Goal: Transaction & Acquisition: Purchase product/service

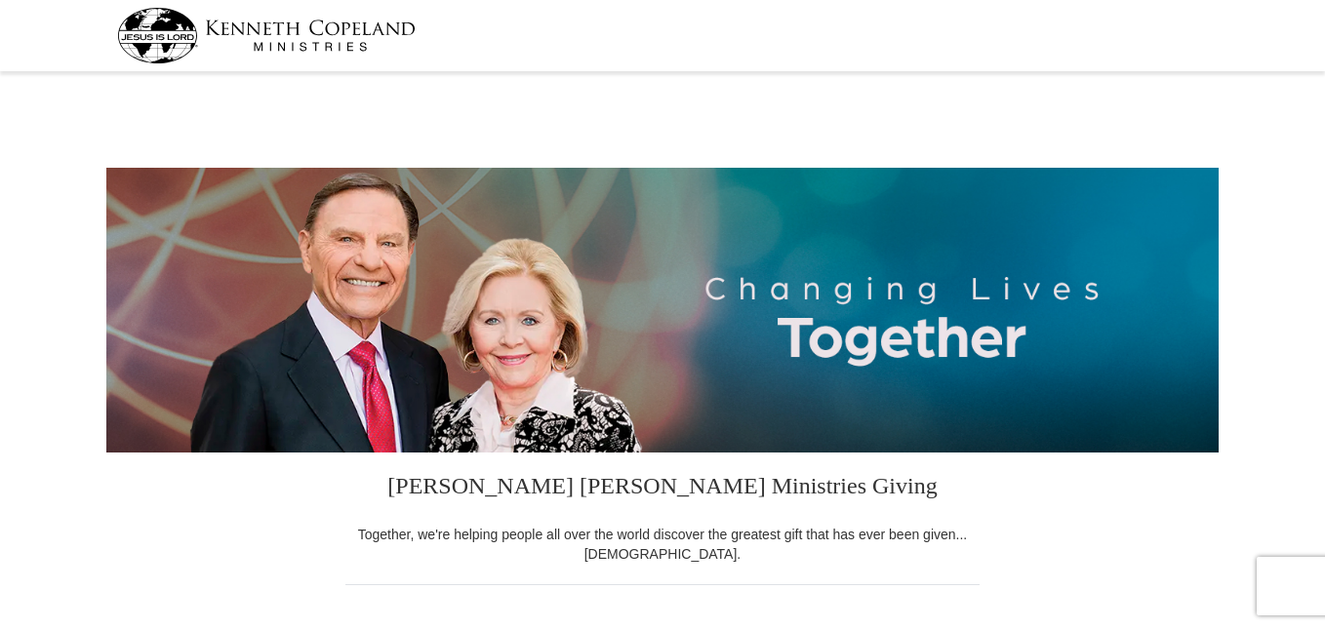
select select "AL"
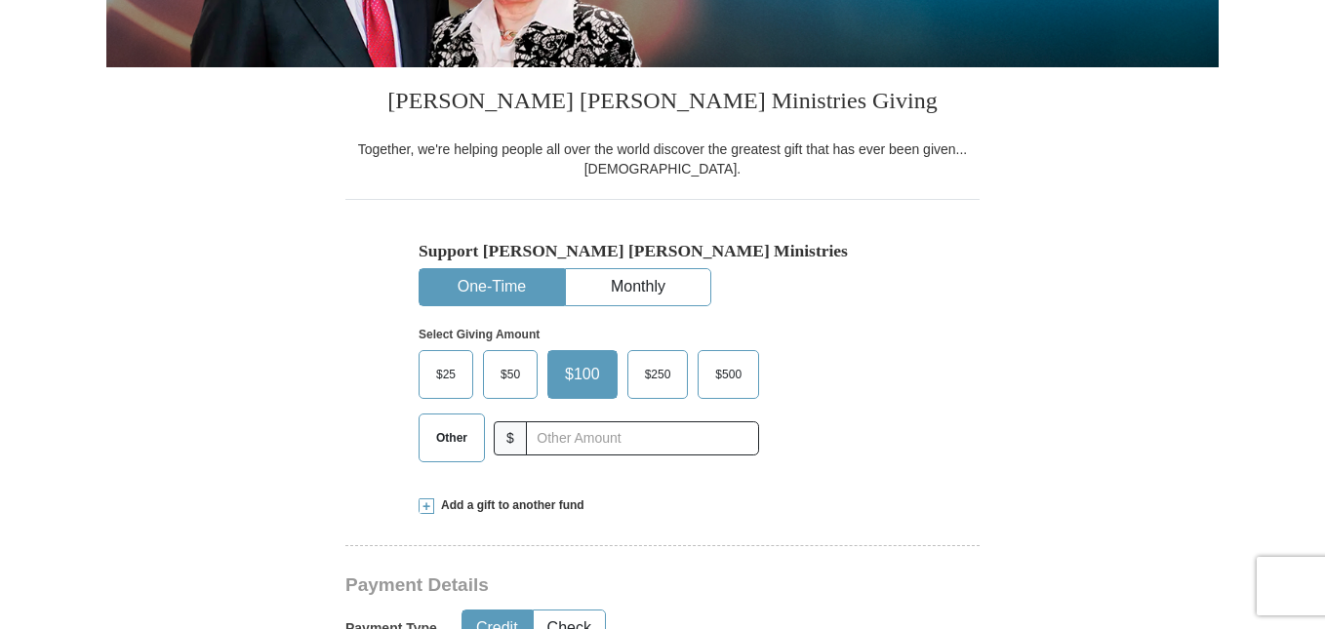
scroll to position [376, 0]
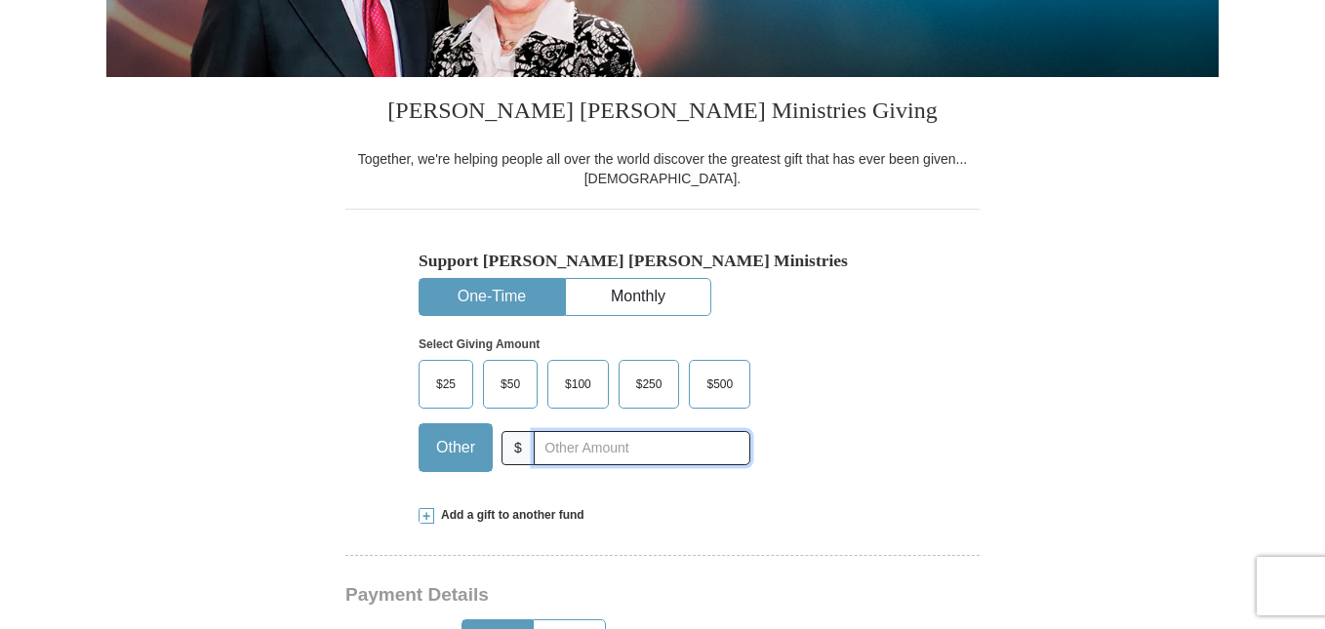
click at [721, 452] on input "text" at bounding box center [642, 448] width 217 height 34
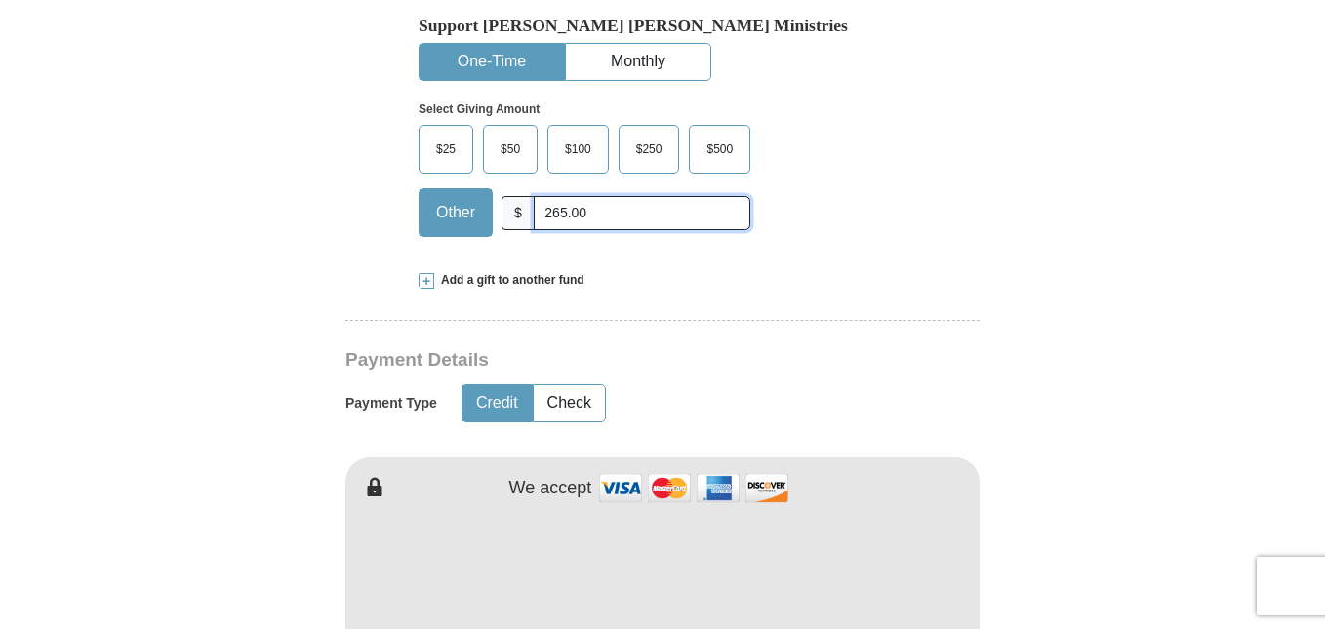
scroll to position [633, 0]
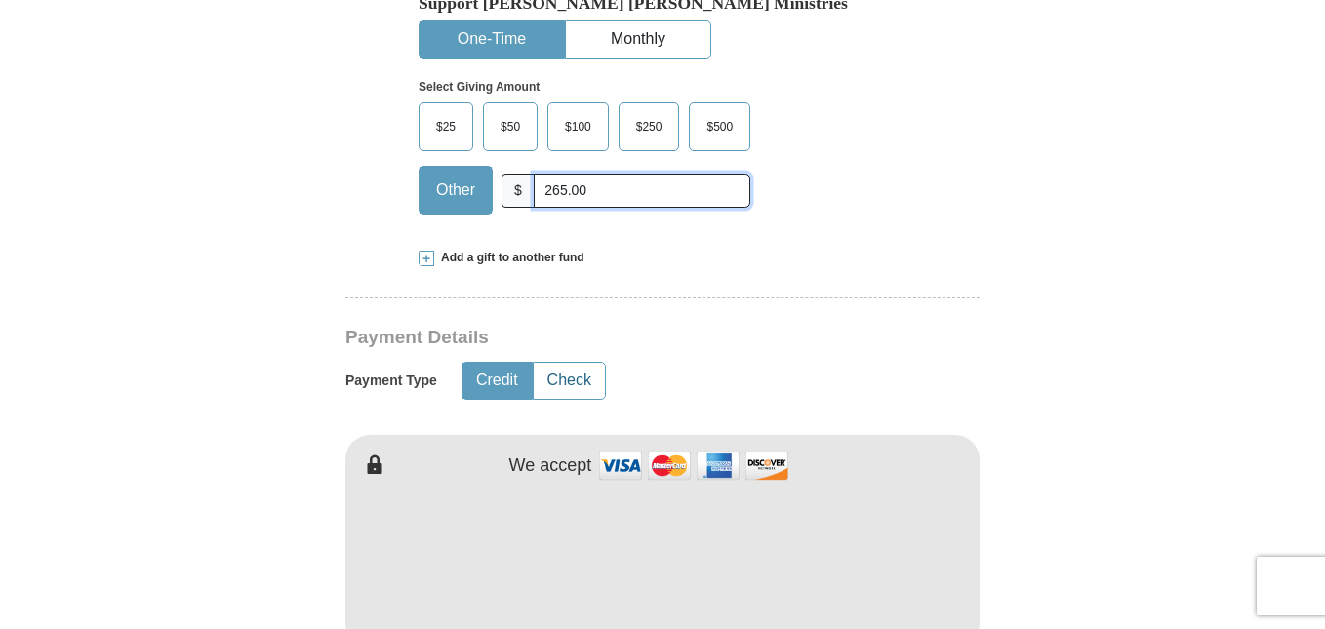
type input "265.00"
click at [585, 383] on button "Check" at bounding box center [569, 381] width 71 height 36
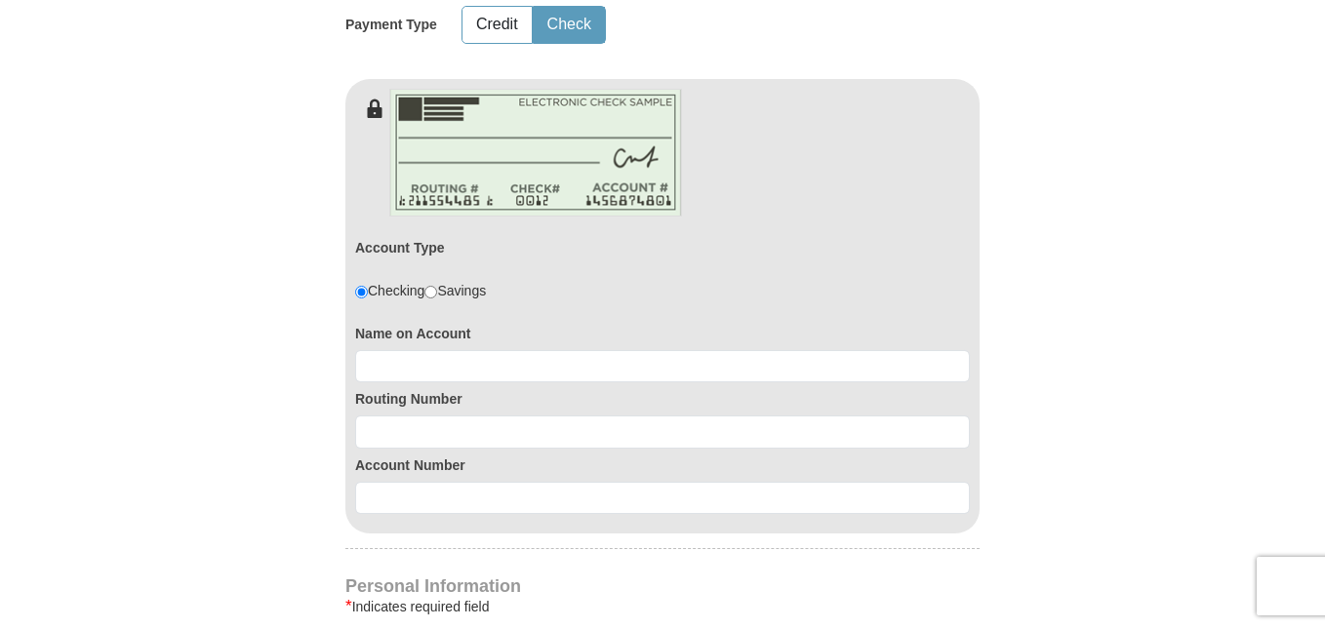
scroll to position [1010, 0]
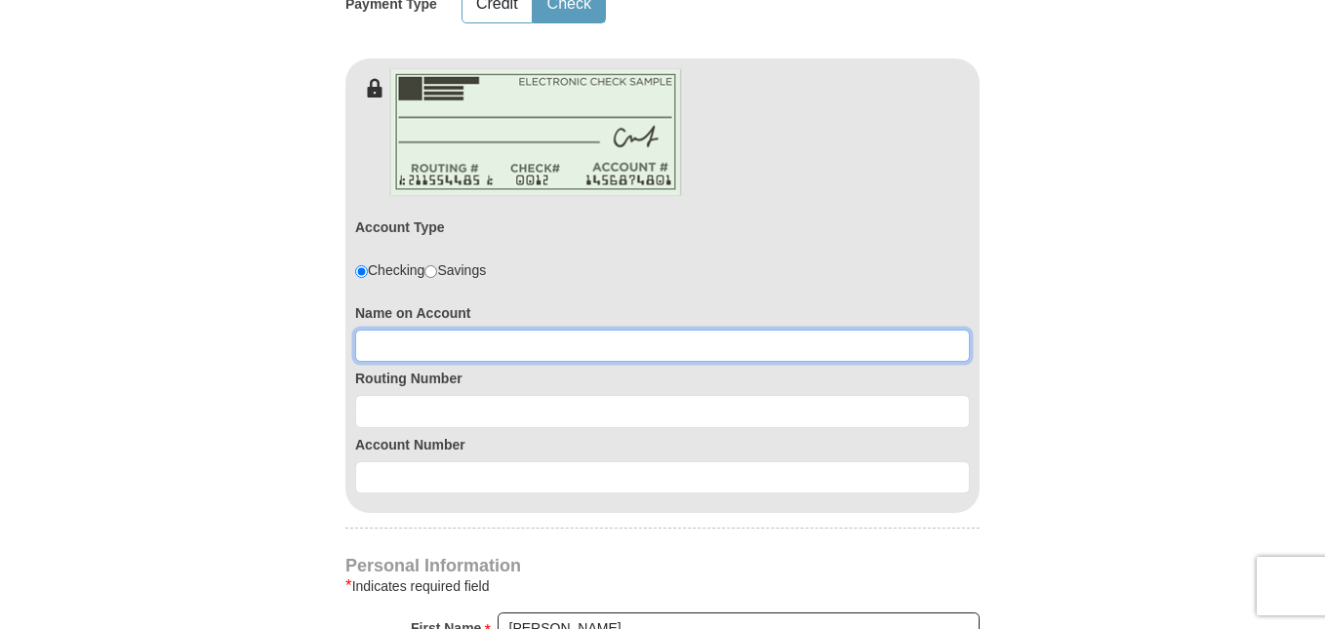
click at [485, 338] on input at bounding box center [662, 346] width 615 height 33
type input "[PERSON_NAME]"
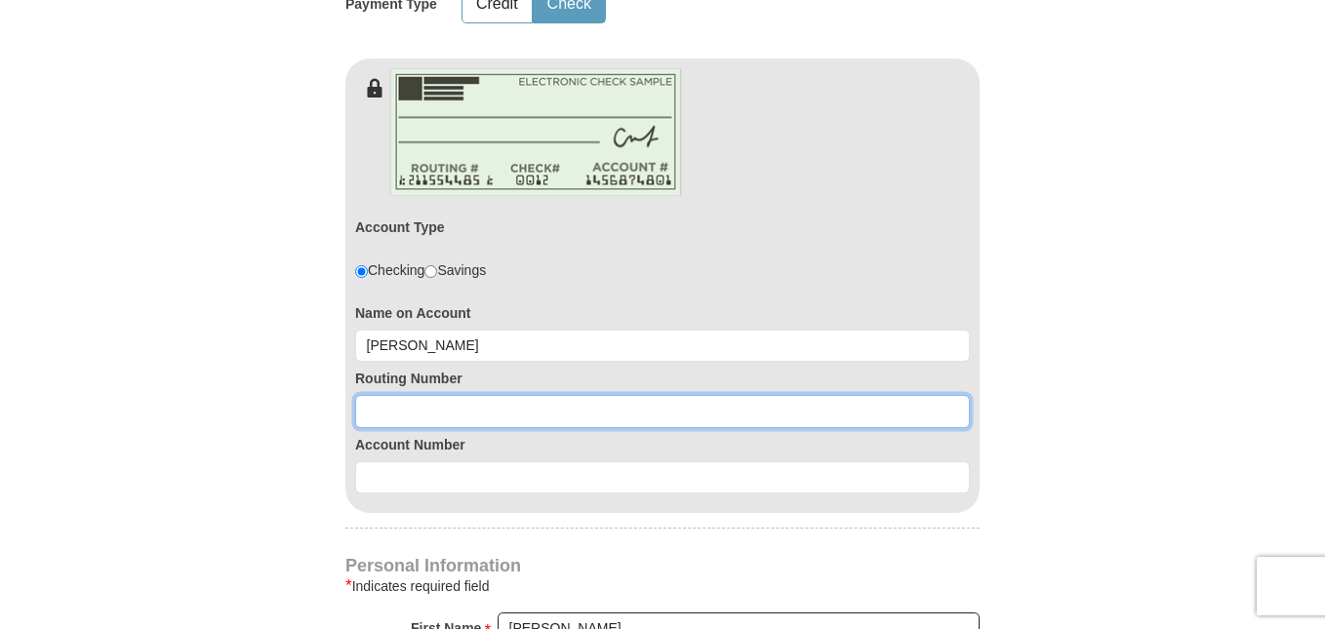
click at [480, 402] on input at bounding box center [662, 411] width 615 height 33
type input "062201892"
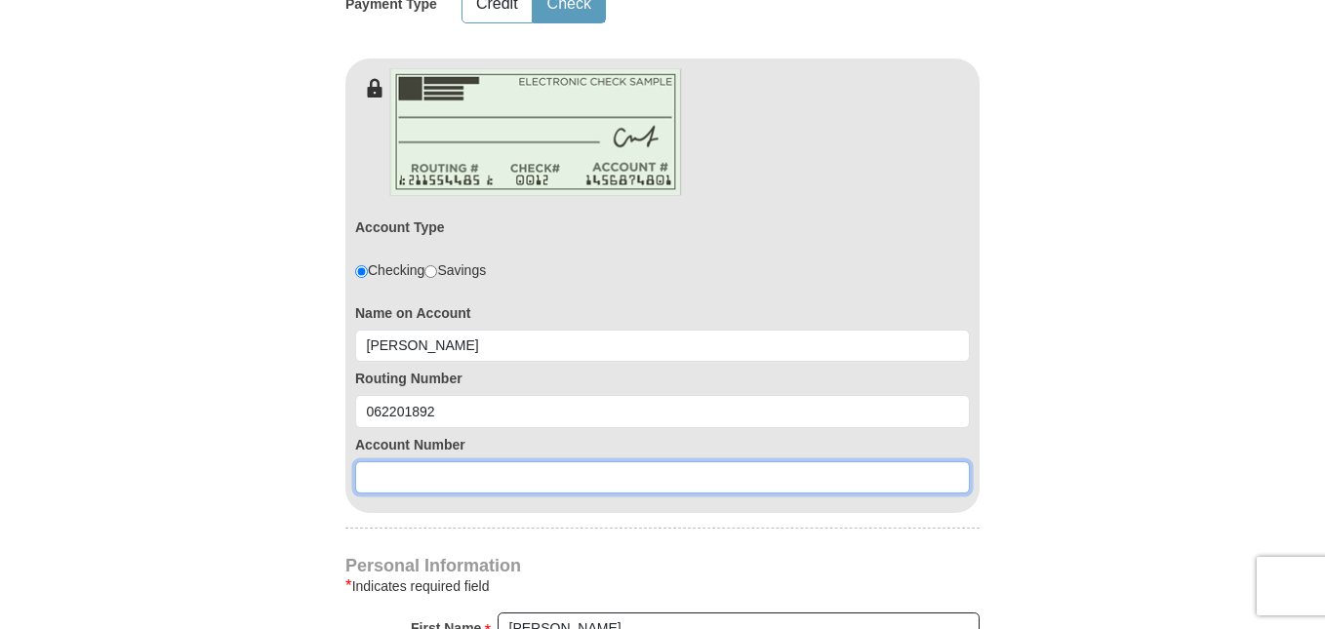
click at [486, 471] on input at bounding box center [662, 477] width 615 height 33
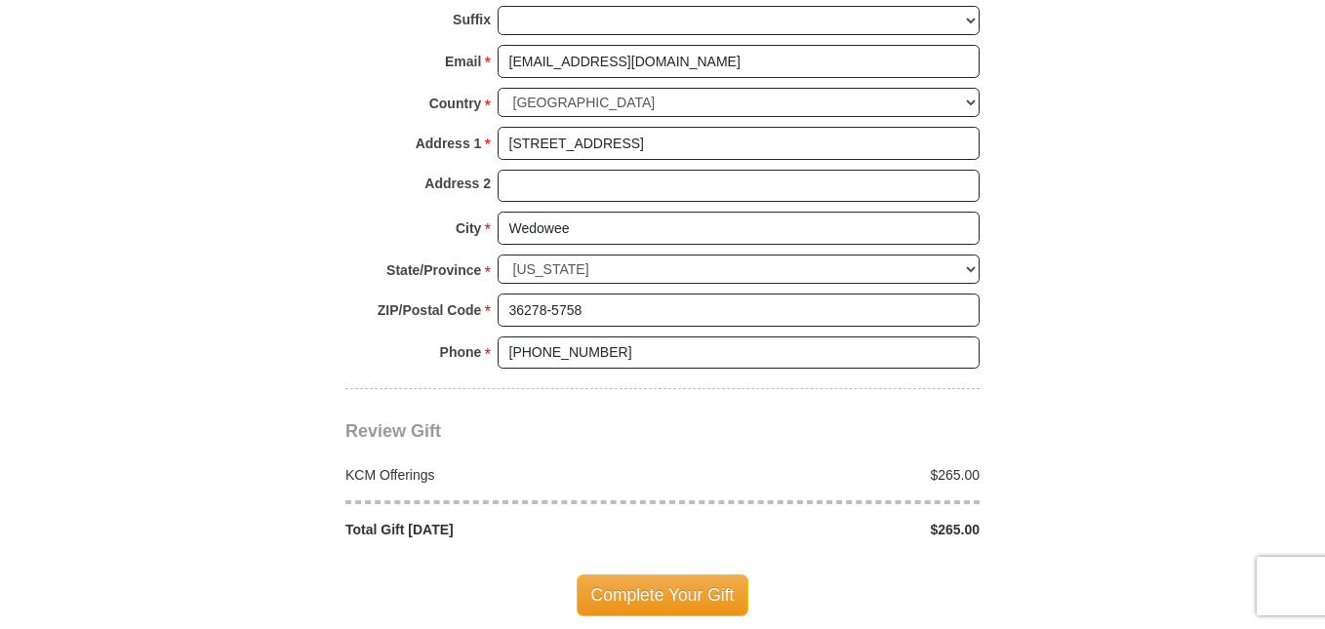
scroll to position [1705, 0]
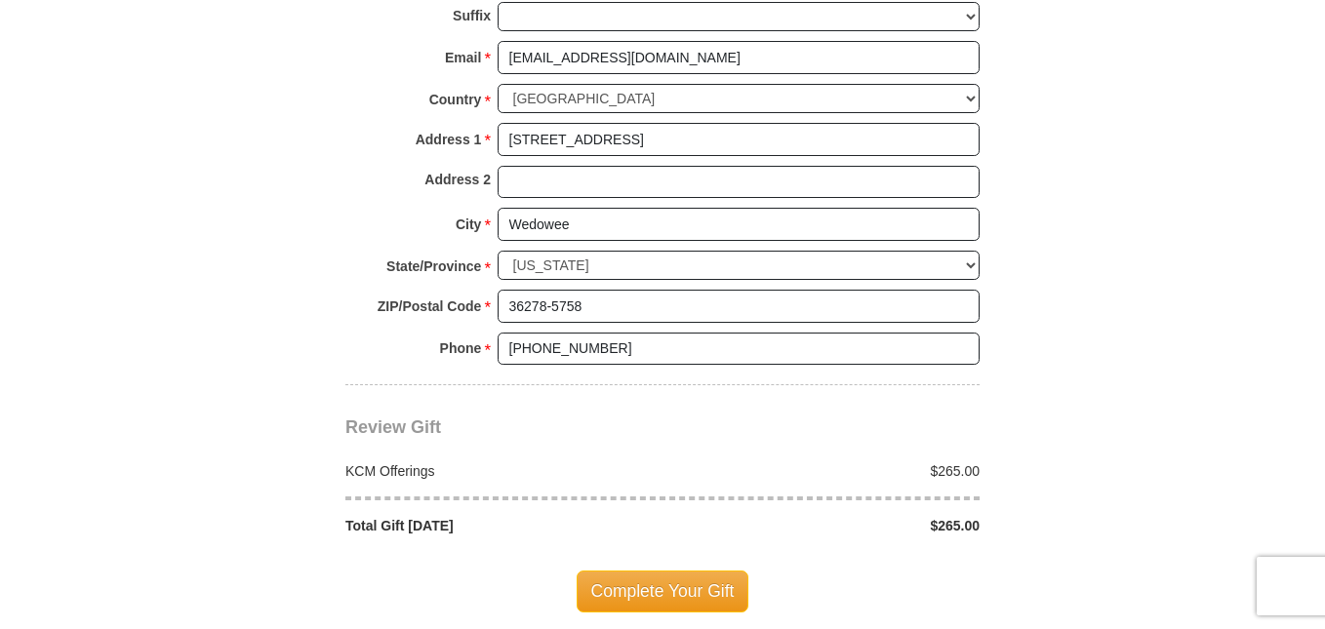
type input "43287794"
click at [681, 594] on span "Complete Your Gift" at bounding box center [663, 591] width 173 height 41
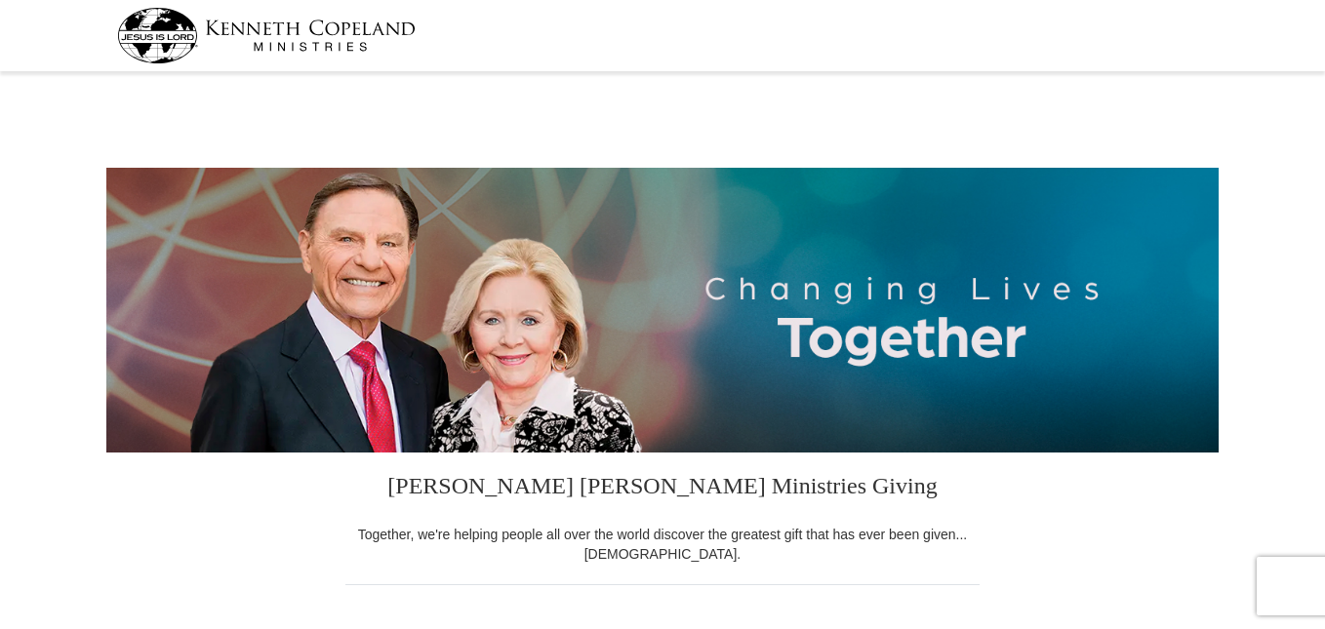
select select "AL"
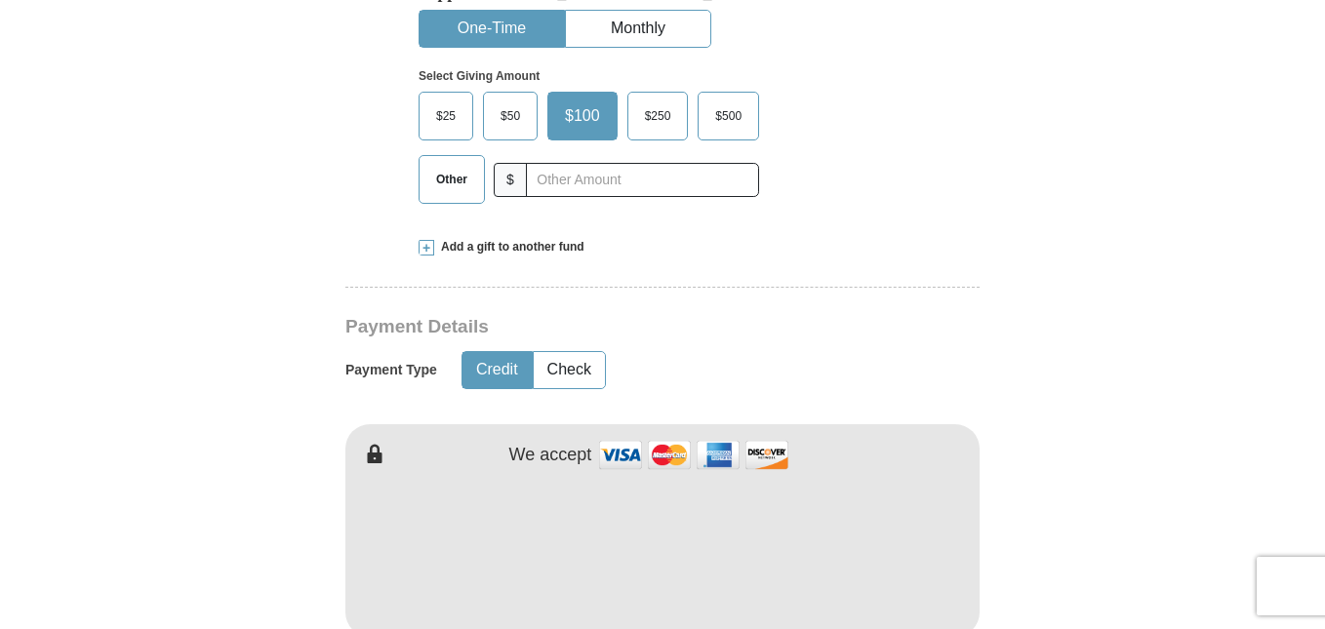
scroll to position [621, 0]
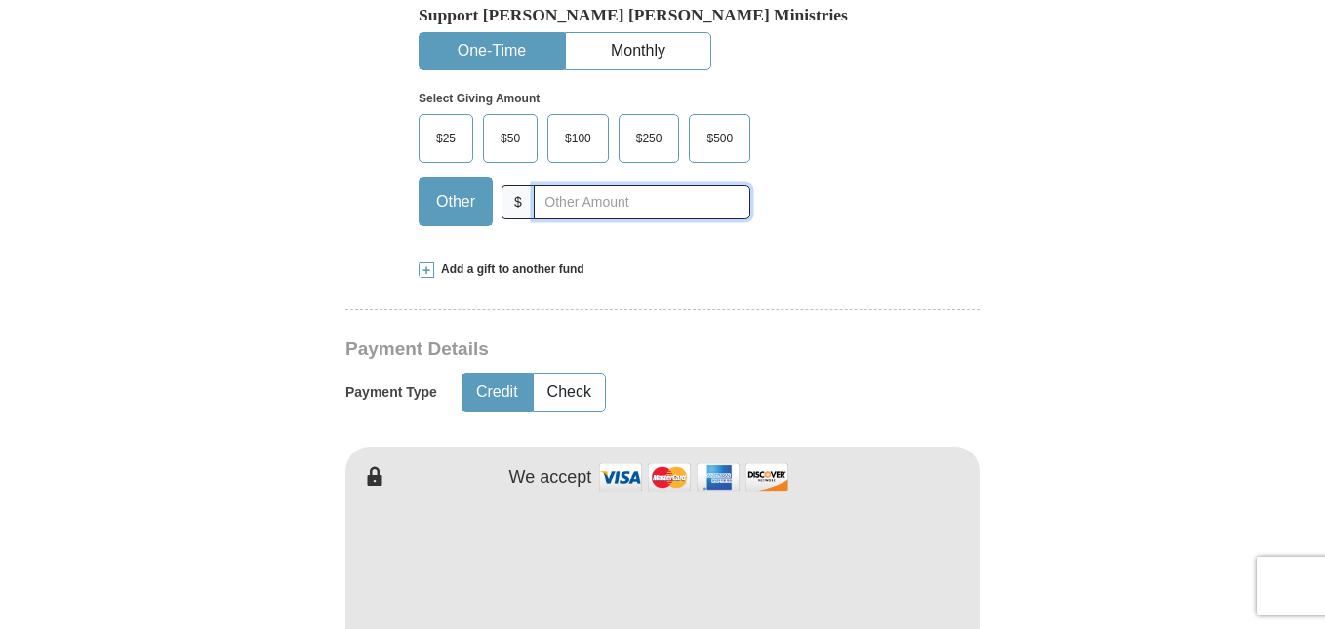
click at [648, 207] on input "text" at bounding box center [642, 202] width 217 height 34
type input "70.00"
click at [572, 393] on button "Check" at bounding box center [569, 393] width 71 height 36
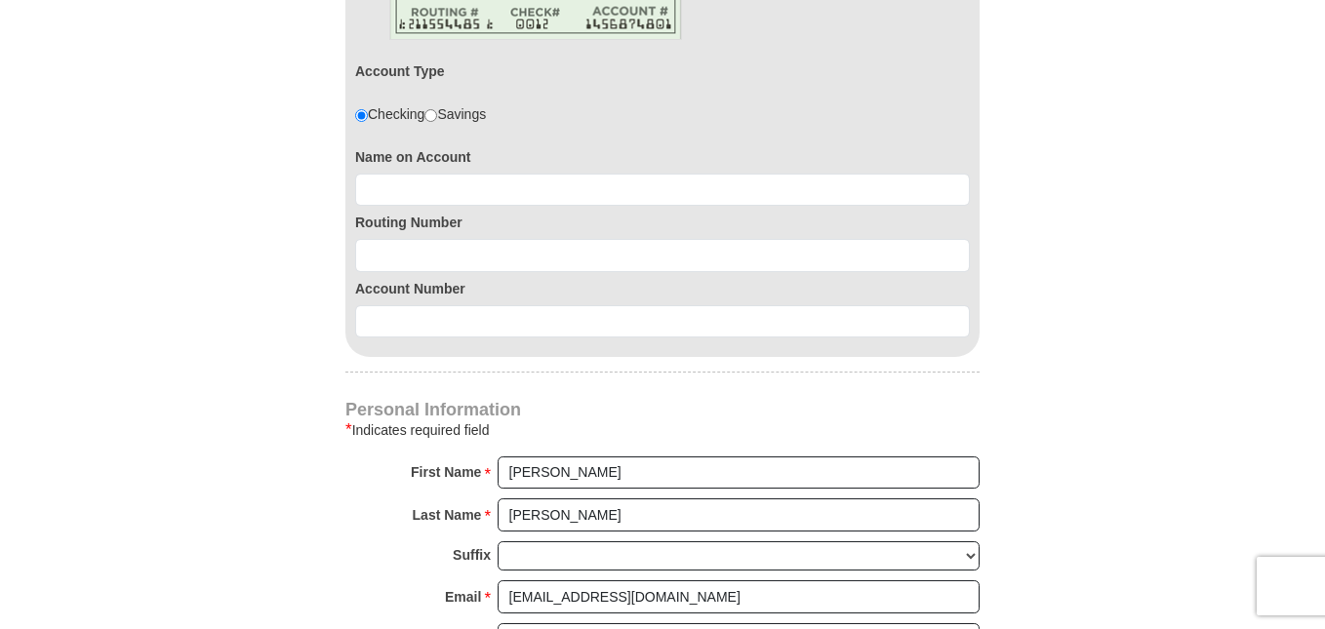
scroll to position [1253, 0]
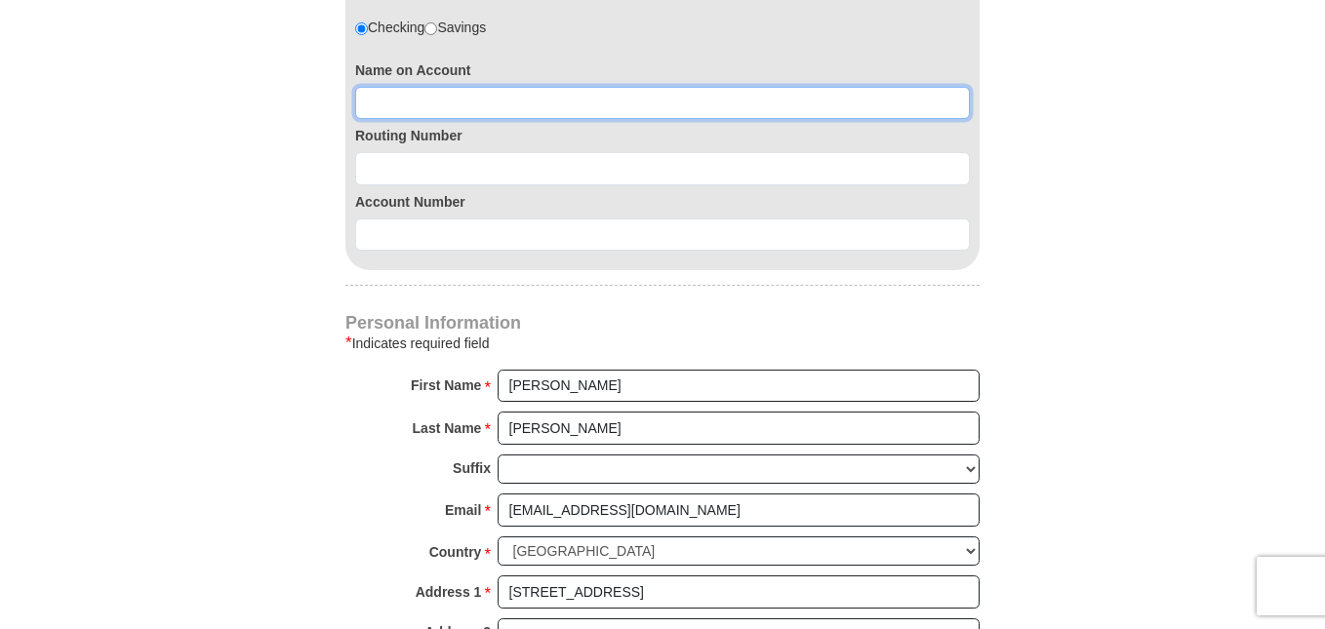
click at [701, 106] on input at bounding box center [662, 103] width 615 height 33
type input "[PERSON_NAME]"
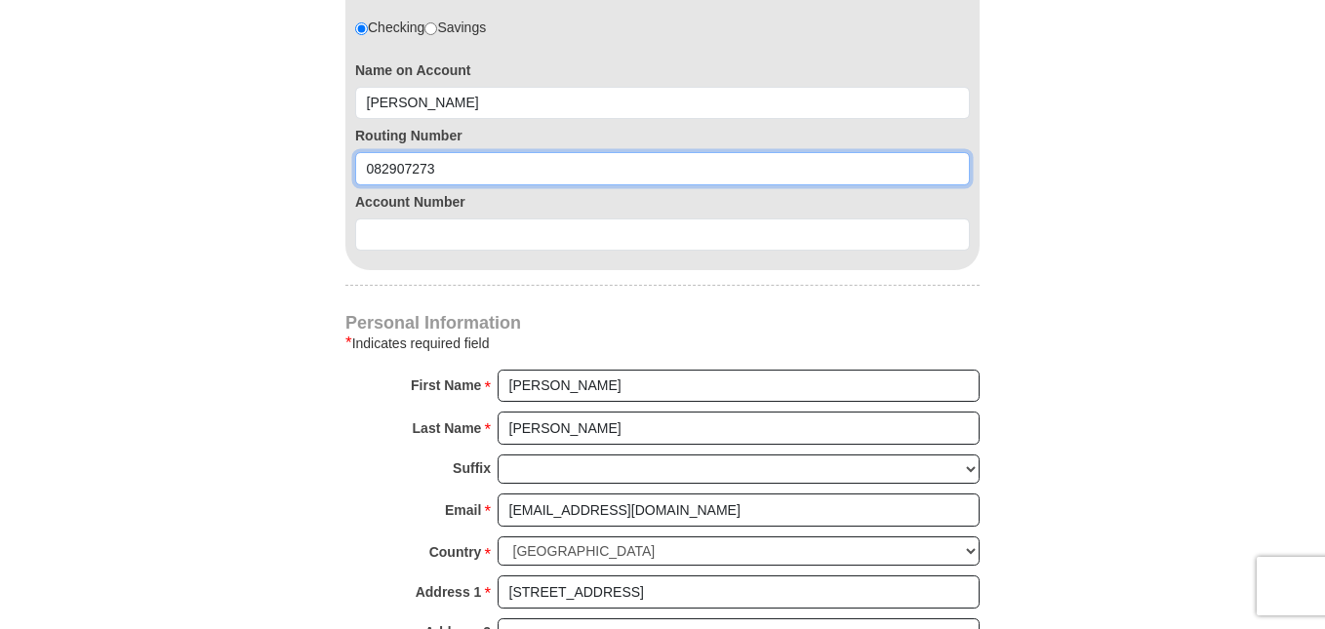
type input "082907273"
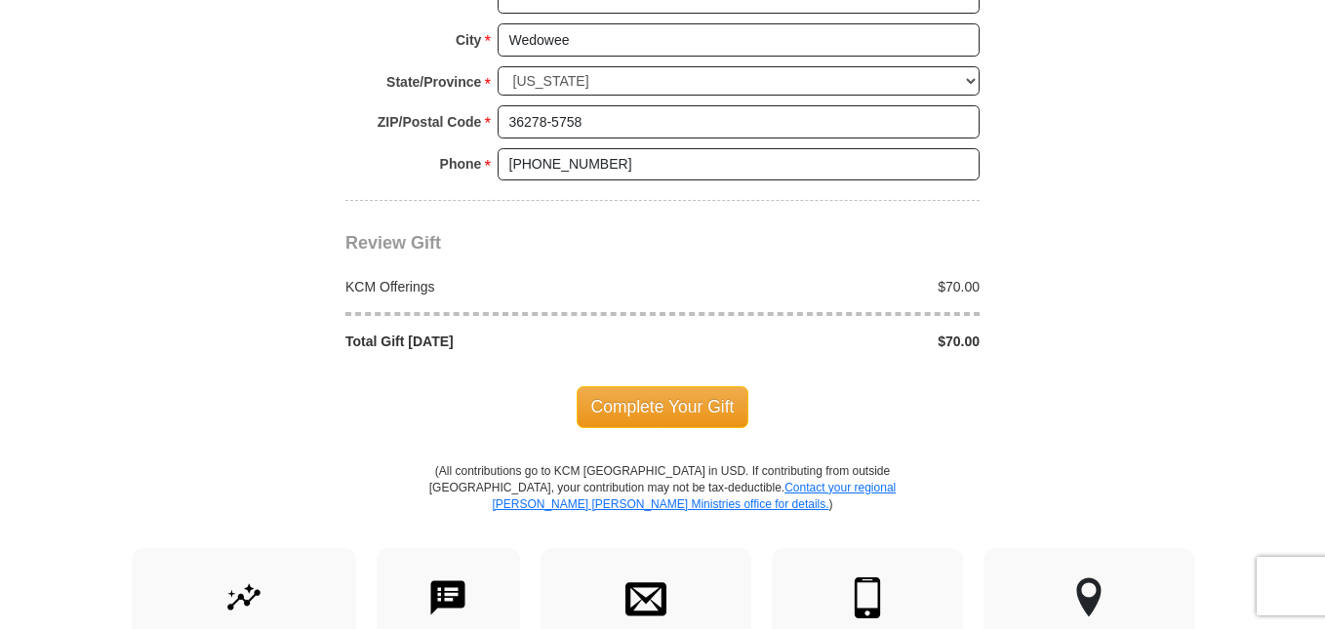
scroll to position [1941, 0]
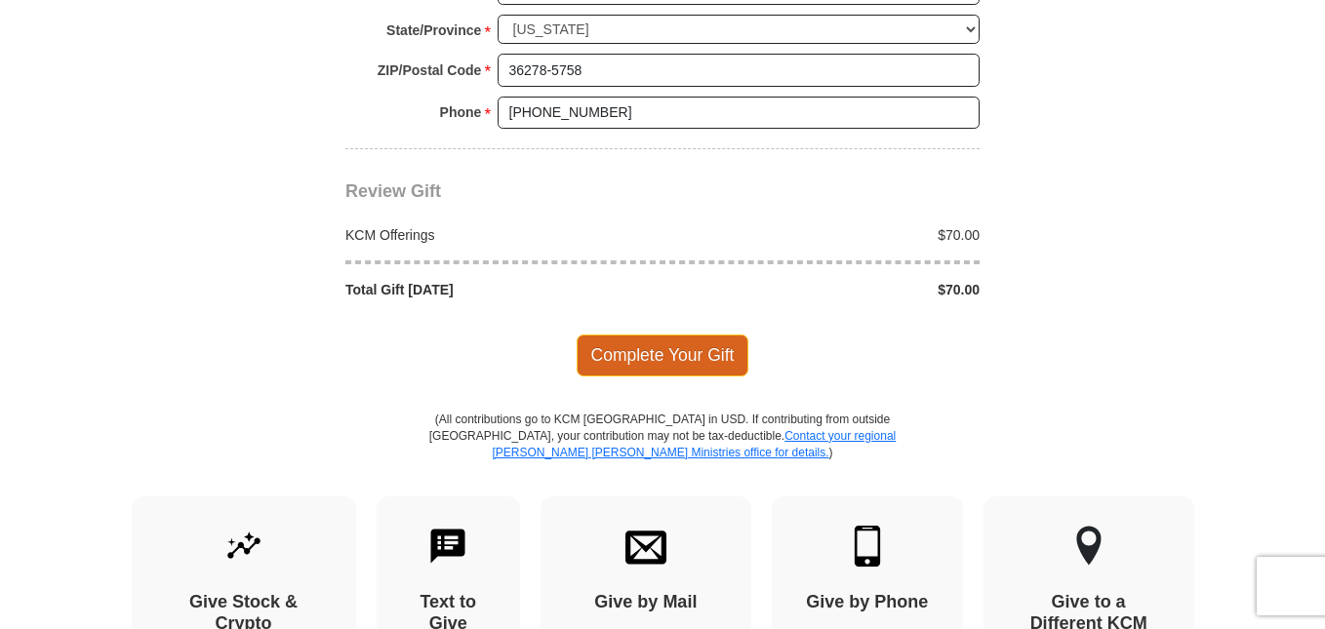
type input "8640025033"
click at [703, 353] on span "Complete Your Gift" at bounding box center [663, 355] width 173 height 41
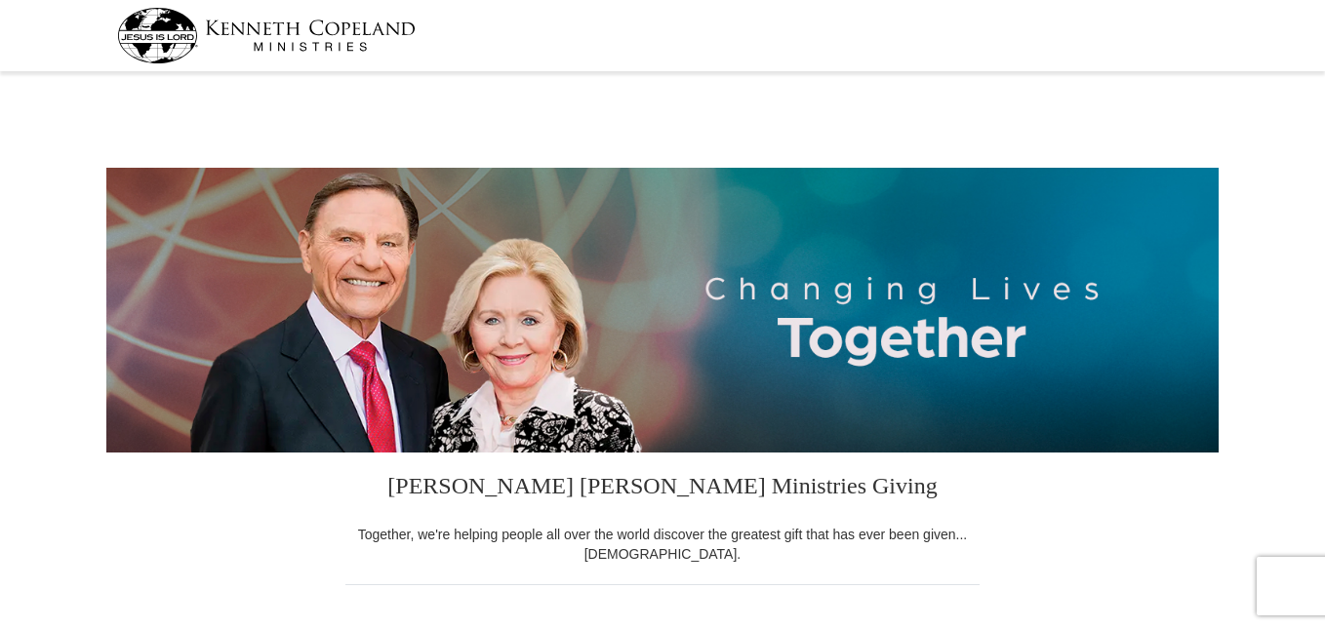
select select "AL"
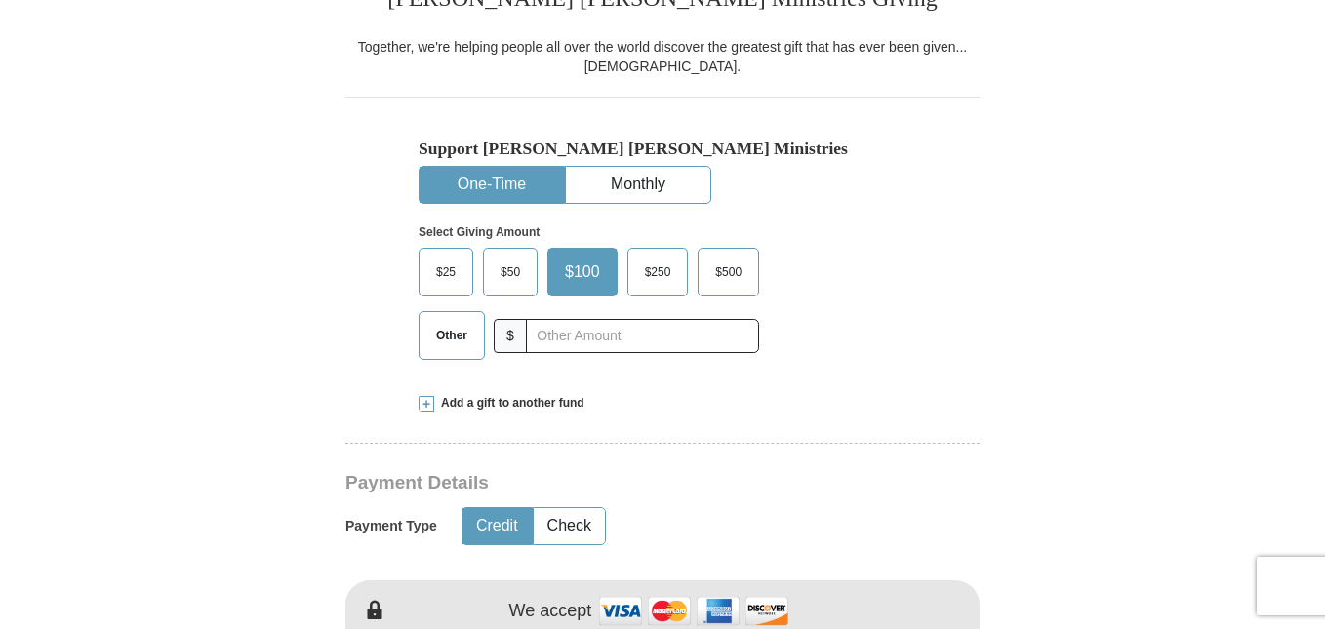
scroll to position [493, 0]
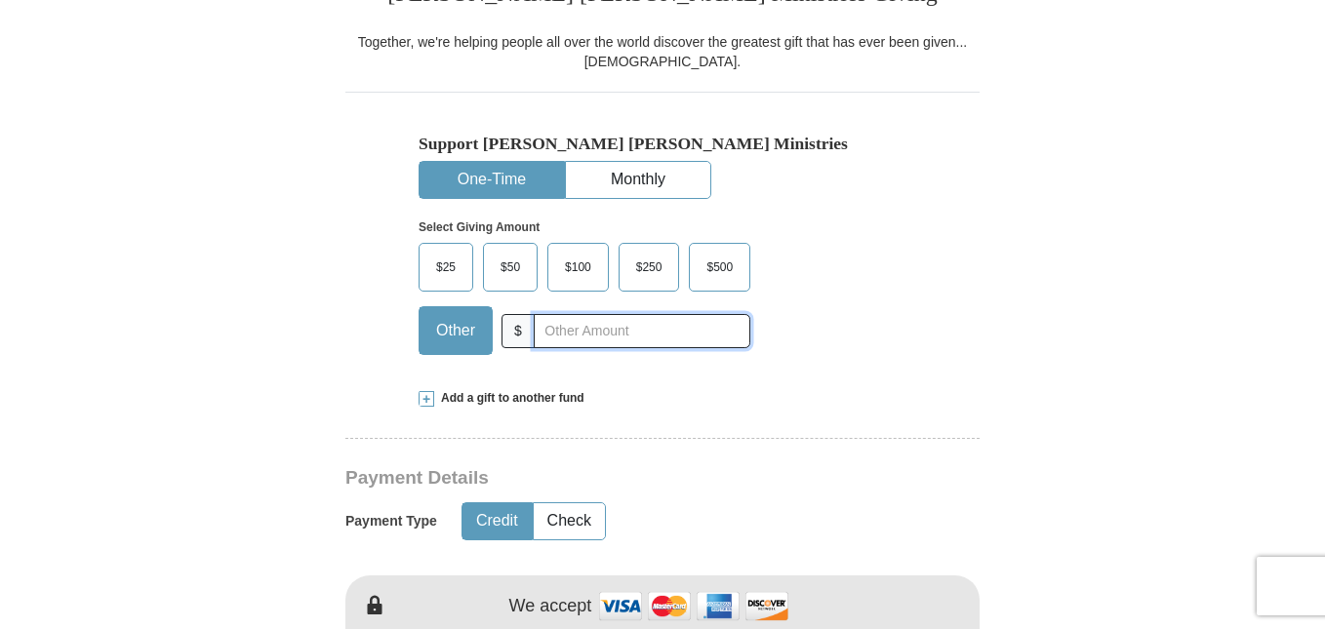
click at [640, 338] on input "text" at bounding box center [642, 331] width 217 height 34
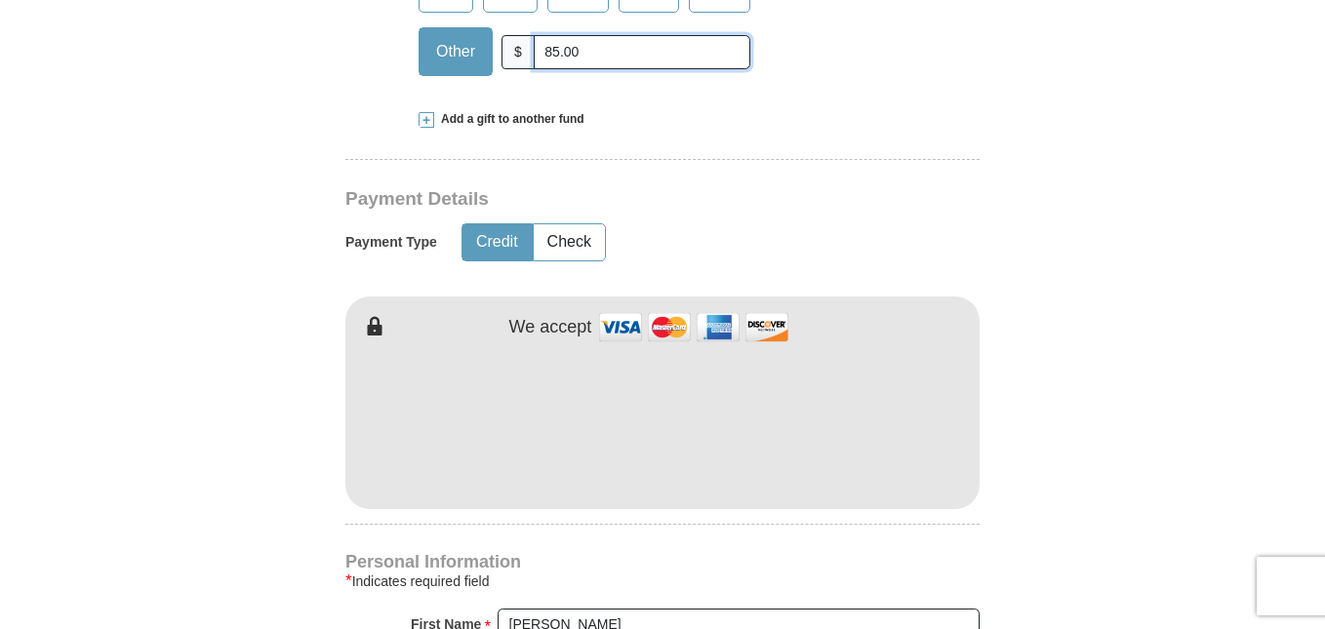
scroll to position [799, 0]
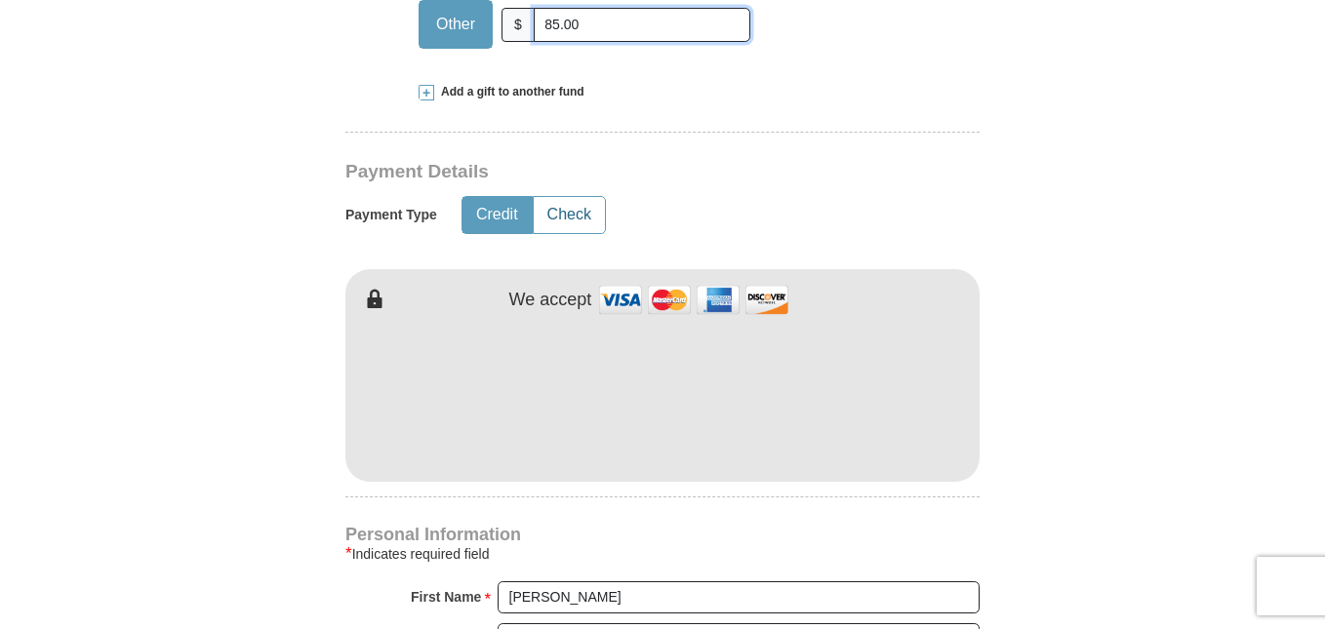
type input "85.00"
click at [567, 216] on button "Check" at bounding box center [569, 215] width 71 height 36
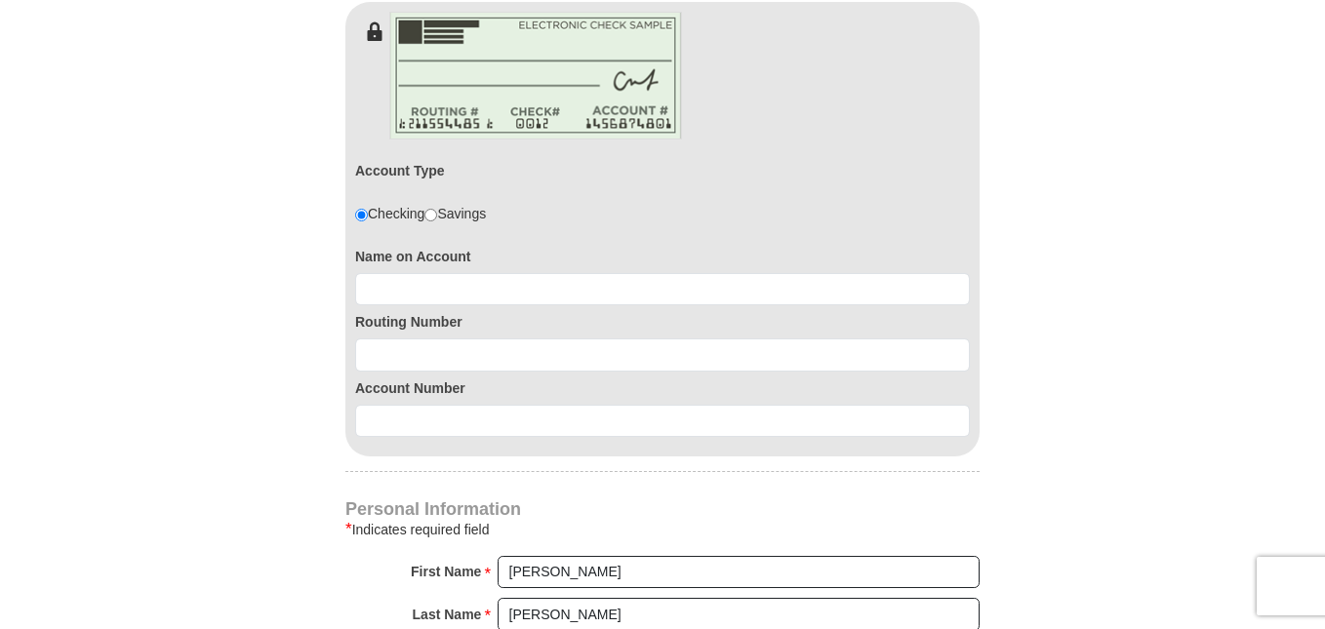
scroll to position [1067, 0]
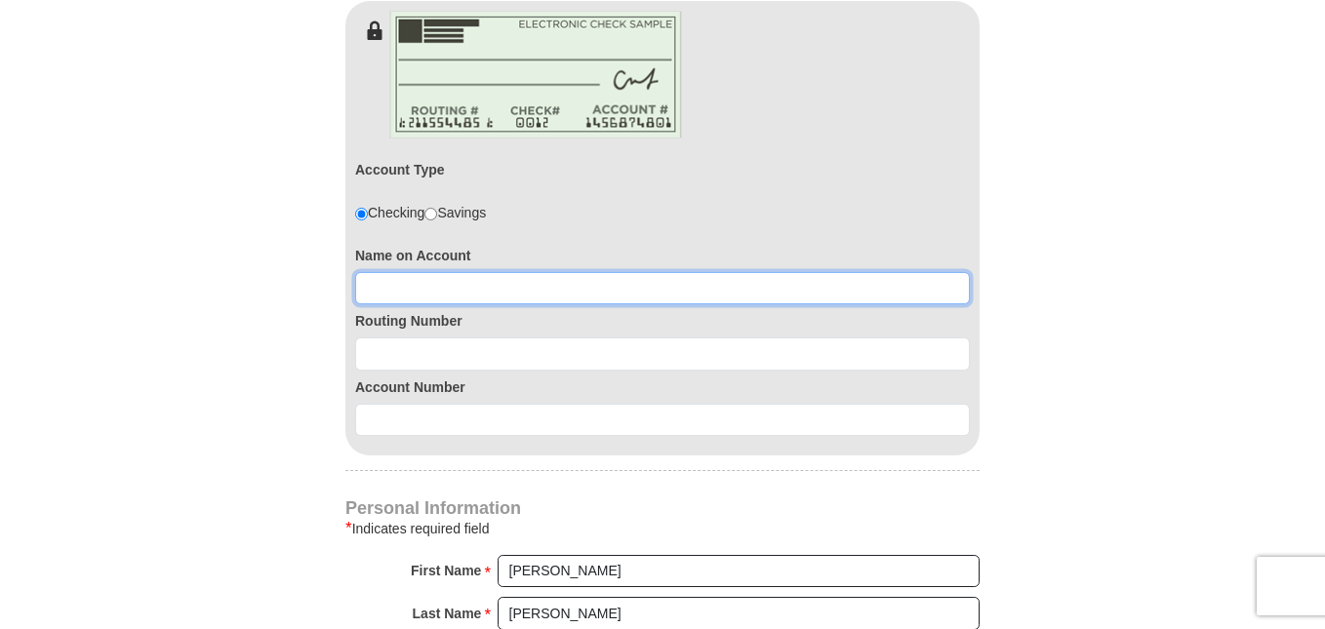
click at [539, 291] on input at bounding box center [662, 288] width 615 height 33
type input "Michelle Avery"
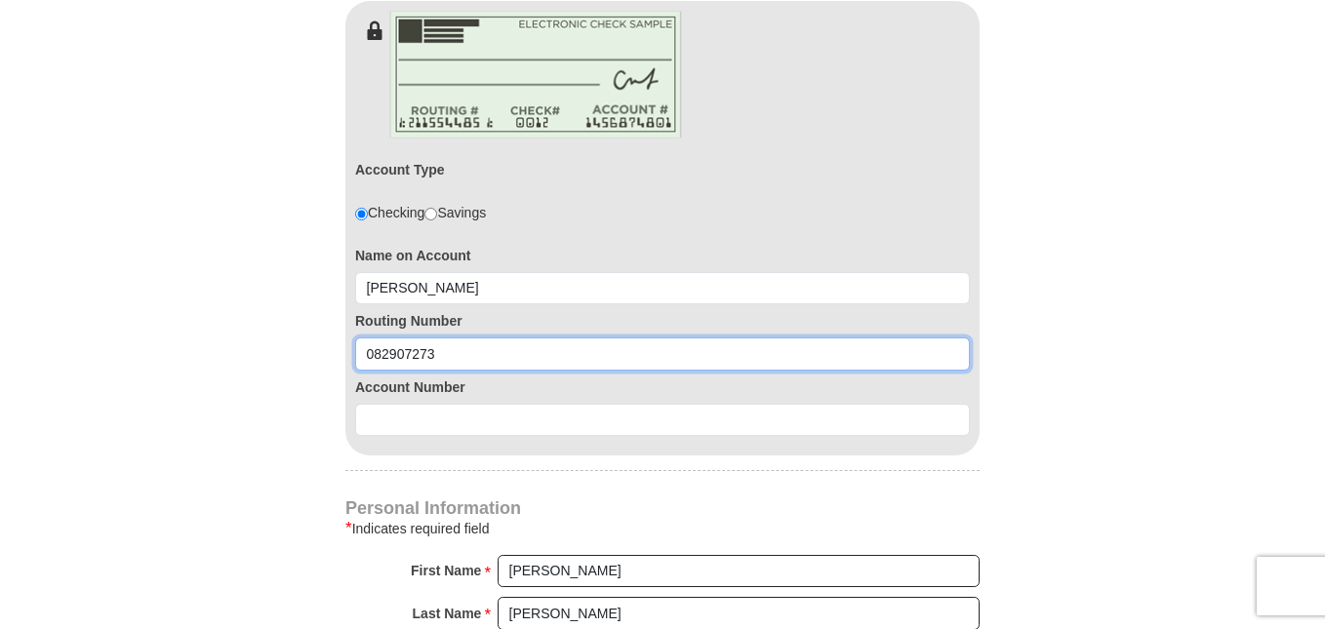
type input "082907273"
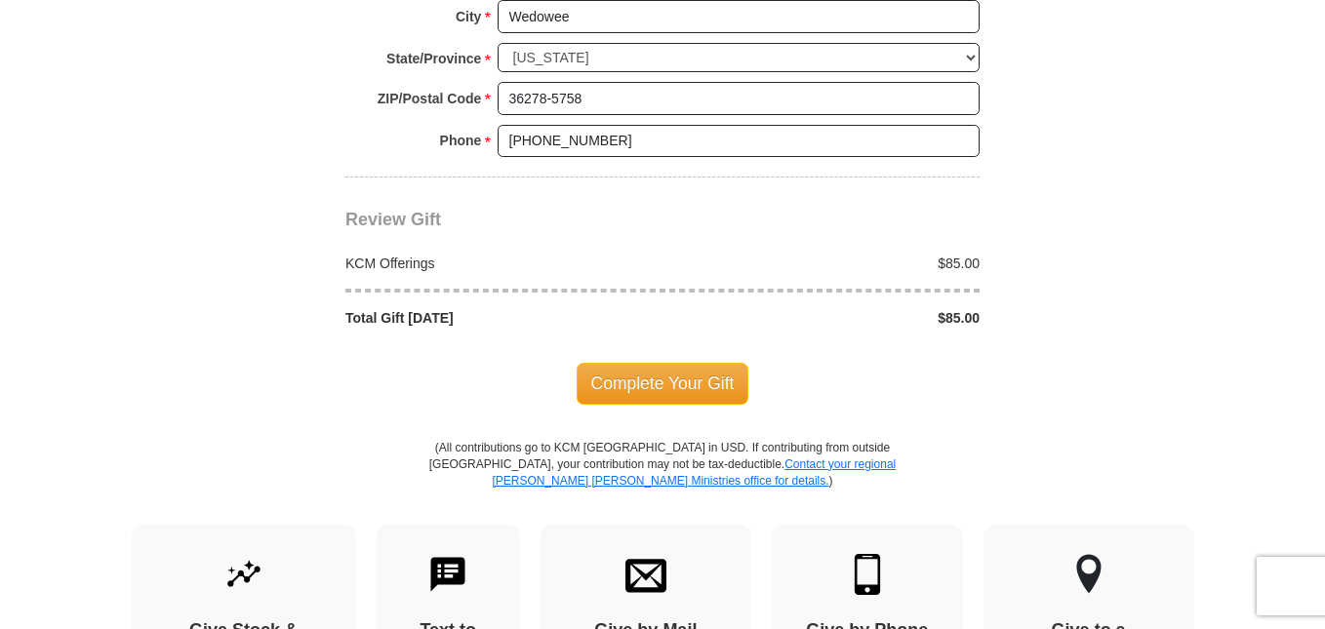
scroll to position [1918, 0]
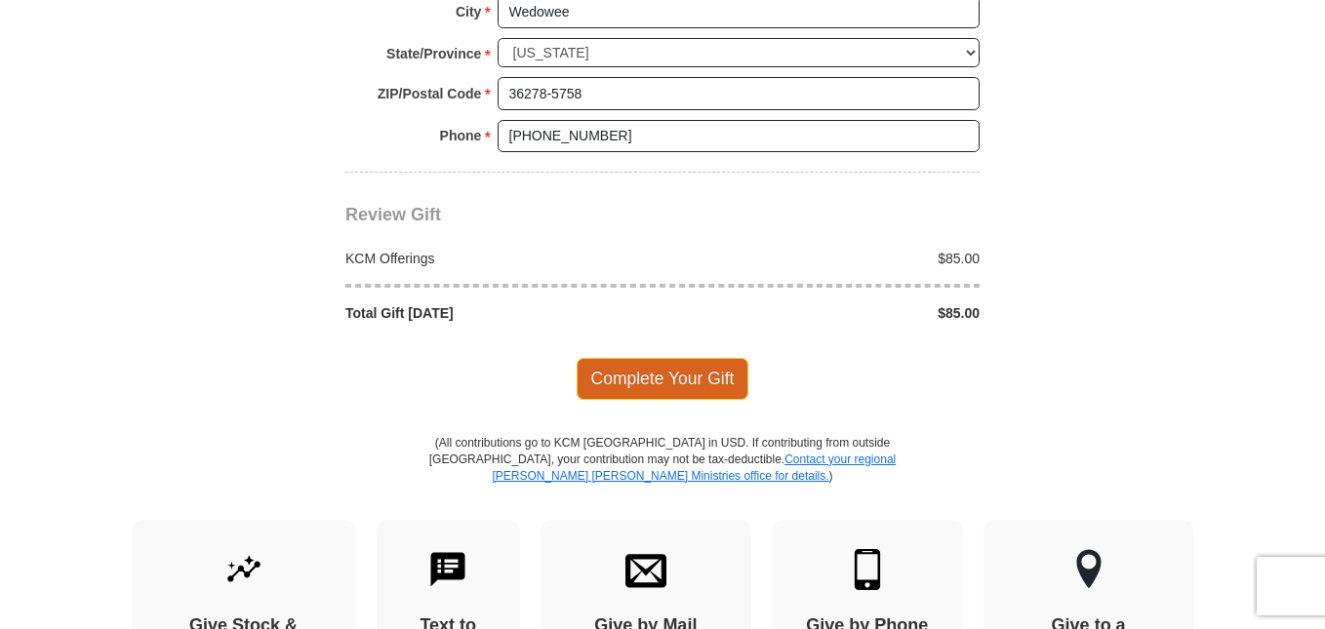
type input "8620083937"
click at [673, 375] on span "Complete Your Gift" at bounding box center [663, 378] width 173 height 41
